Goal: Go to known website: Access a specific website the user already knows

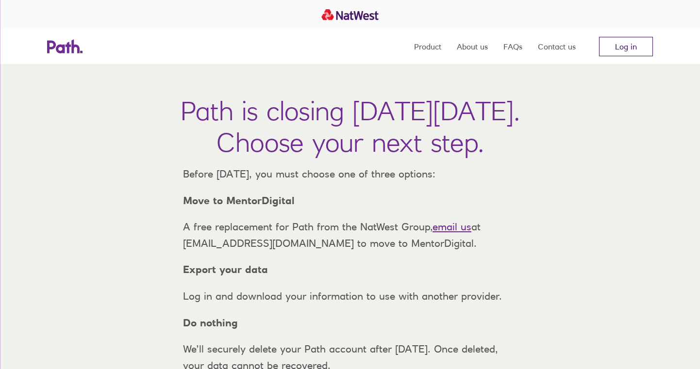
click at [642, 42] on link "Log in" at bounding box center [626, 46] width 54 height 19
click at [600, 51] on link "Log in" at bounding box center [626, 46] width 54 height 19
